Goal: Contribute content

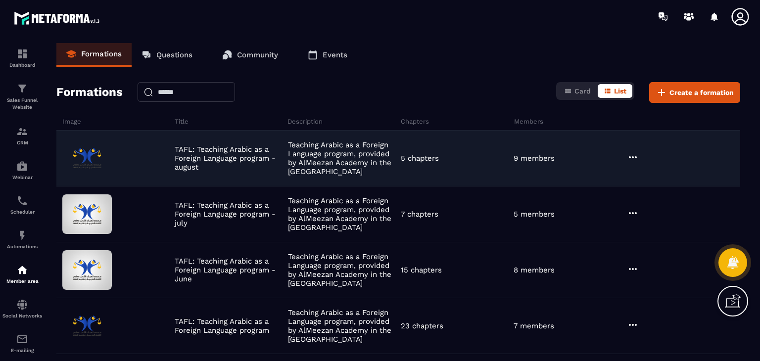
click at [631, 158] on icon at bounding box center [633, 157] width 12 height 12
click at [635, 178] on icon "button" at bounding box center [638, 177] width 9 height 9
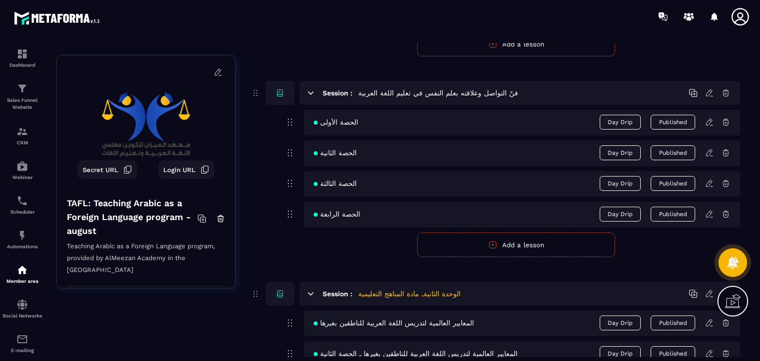
scroll to position [445, 0]
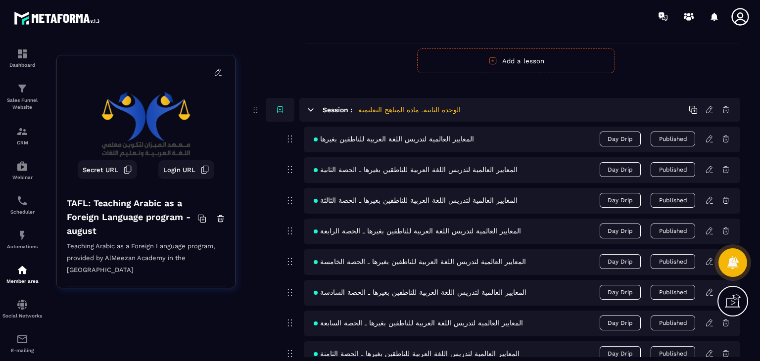
drag, startPoint x: 557, startPoint y: 181, endPoint x: 318, endPoint y: 73, distance: 262.6
click at [318, 73] on div "Session : الجدول الزمني للدورة الجدول الزمني للدورة Day Drip Published Publish …" at bounding box center [495, 122] width 490 height 887
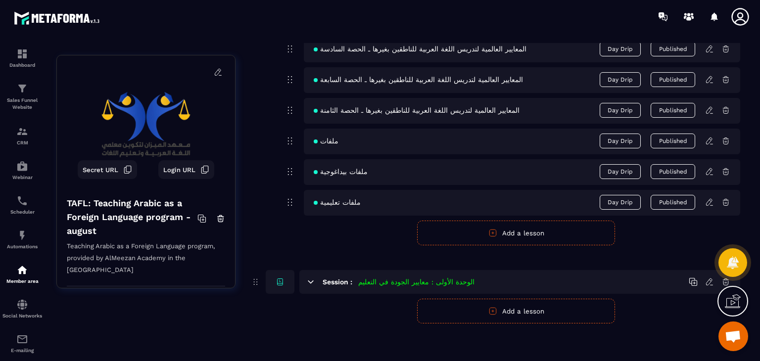
click at [707, 109] on icon at bounding box center [709, 110] width 9 height 9
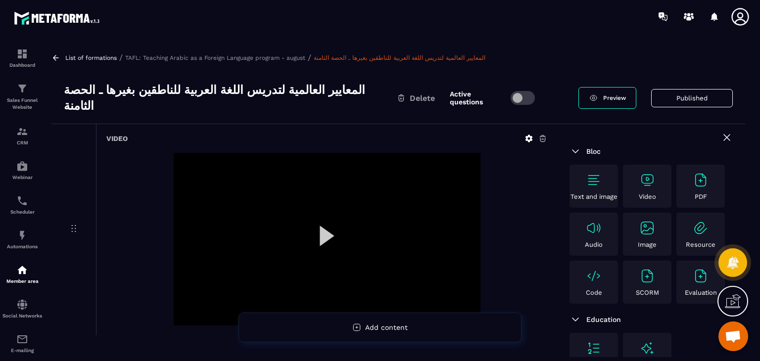
click at [708, 173] on img at bounding box center [700, 180] width 16 height 16
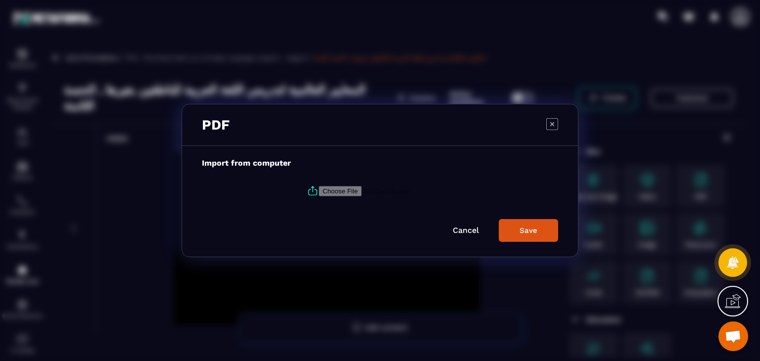
click at [566, 124] on div "PDF" at bounding box center [380, 125] width 396 height 42
click at [548, 122] on icon "Modal window" at bounding box center [552, 124] width 12 height 12
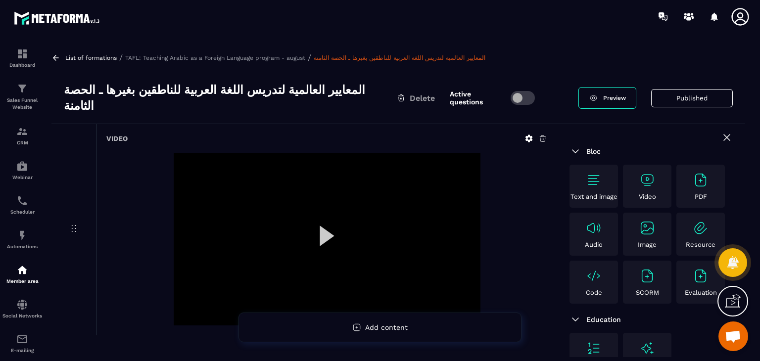
click at [650, 172] on img at bounding box center [647, 180] width 16 height 16
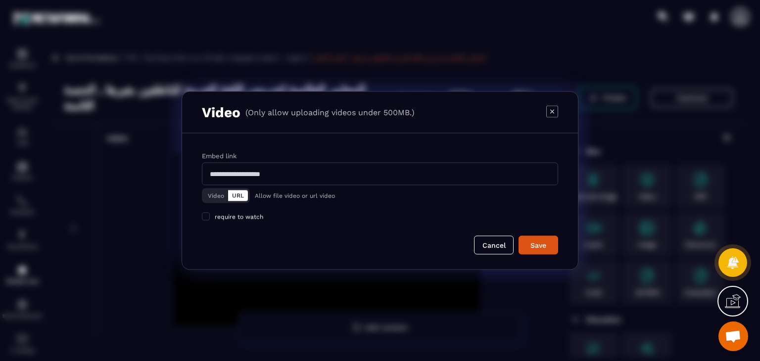
click at [211, 196] on button "Video" at bounding box center [216, 195] width 24 height 11
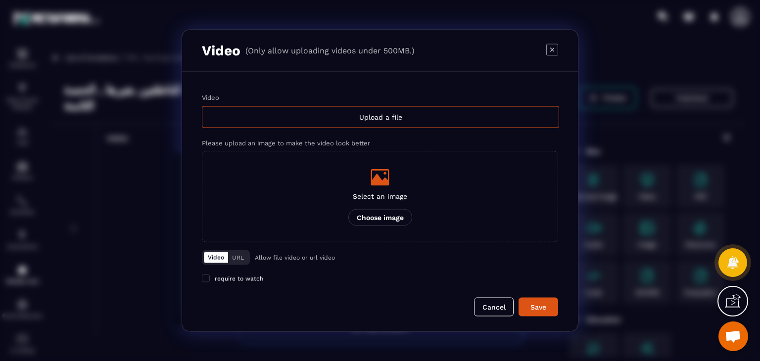
click at [368, 105] on label "Video Upload a file" at bounding box center [380, 111] width 356 height 34
click at [0, 0] on input "Video Upload a file" at bounding box center [0, 0] width 0 height 0
click at [296, 124] on div "Upload a file" at bounding box center [380, 117] width 357 height 22
click at [0, 0] on input "Video Upload a file" at bounding box center [0, 0] width 0 height 0
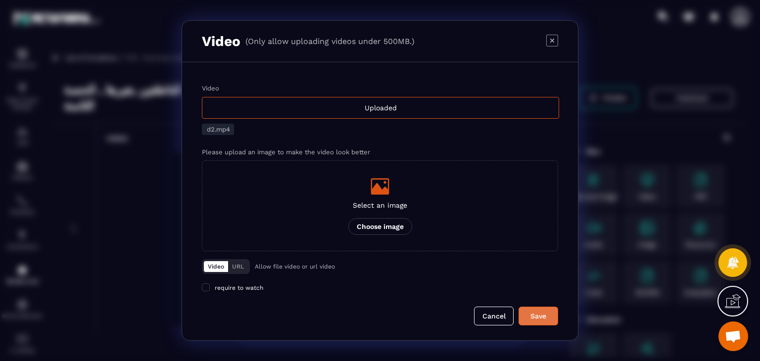
click at [539, 312] on div "Save" at bounding box center [538, 316] width 27 height 10
